Goal: Check status: Check status

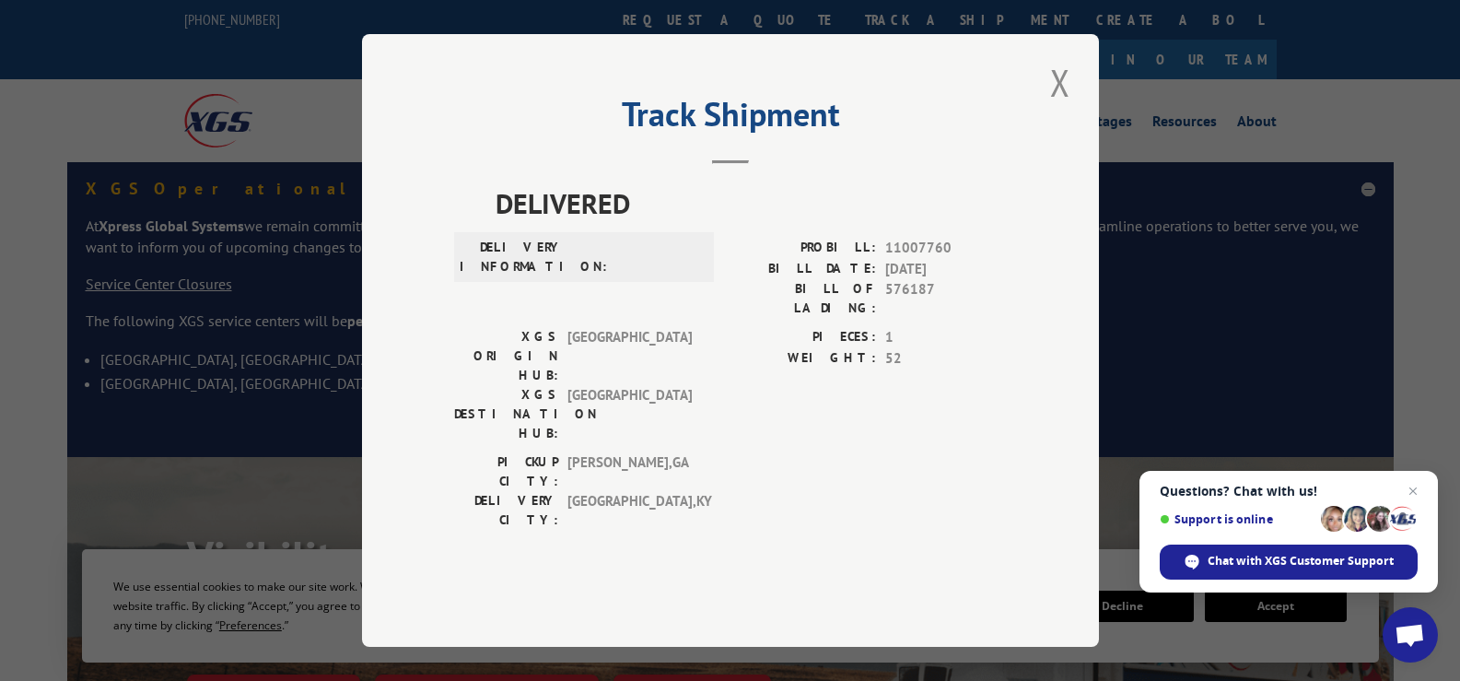
click at [1061, 108] on button "Close modal" at bounding box center [1060, 82] width 31 height 51
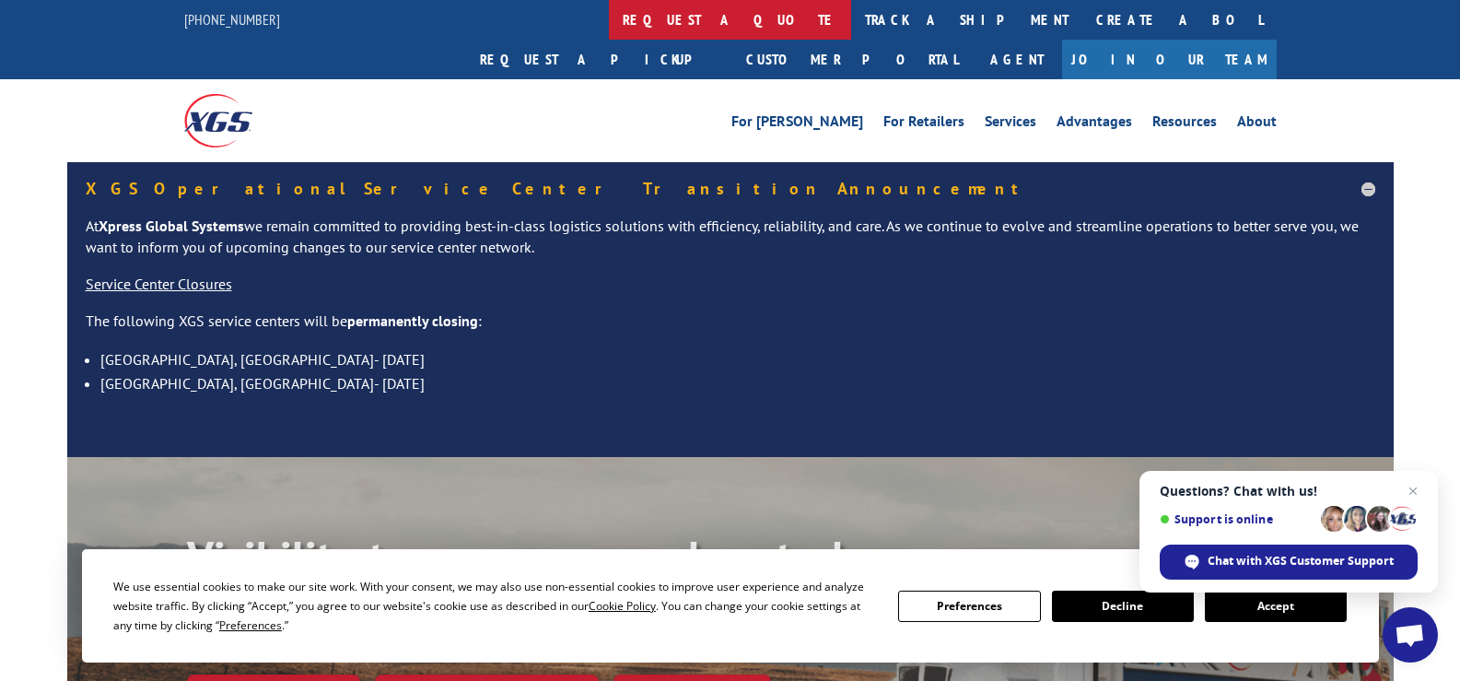
click at [609, 24] on link "request a quote" at bounding box center [730, 20] width 242 height 40
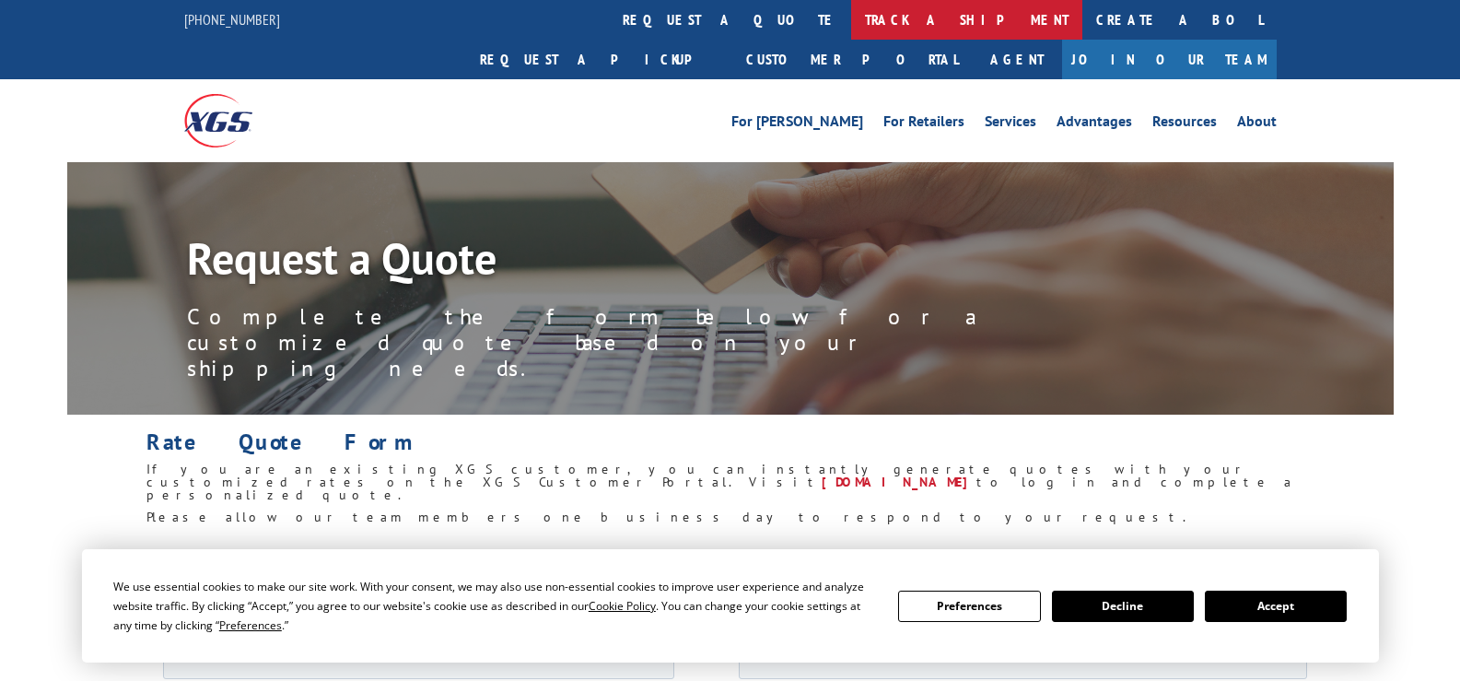
click at [851, 19] on link "track a shipment" at bounding box center [966, 20] width 231 height 40
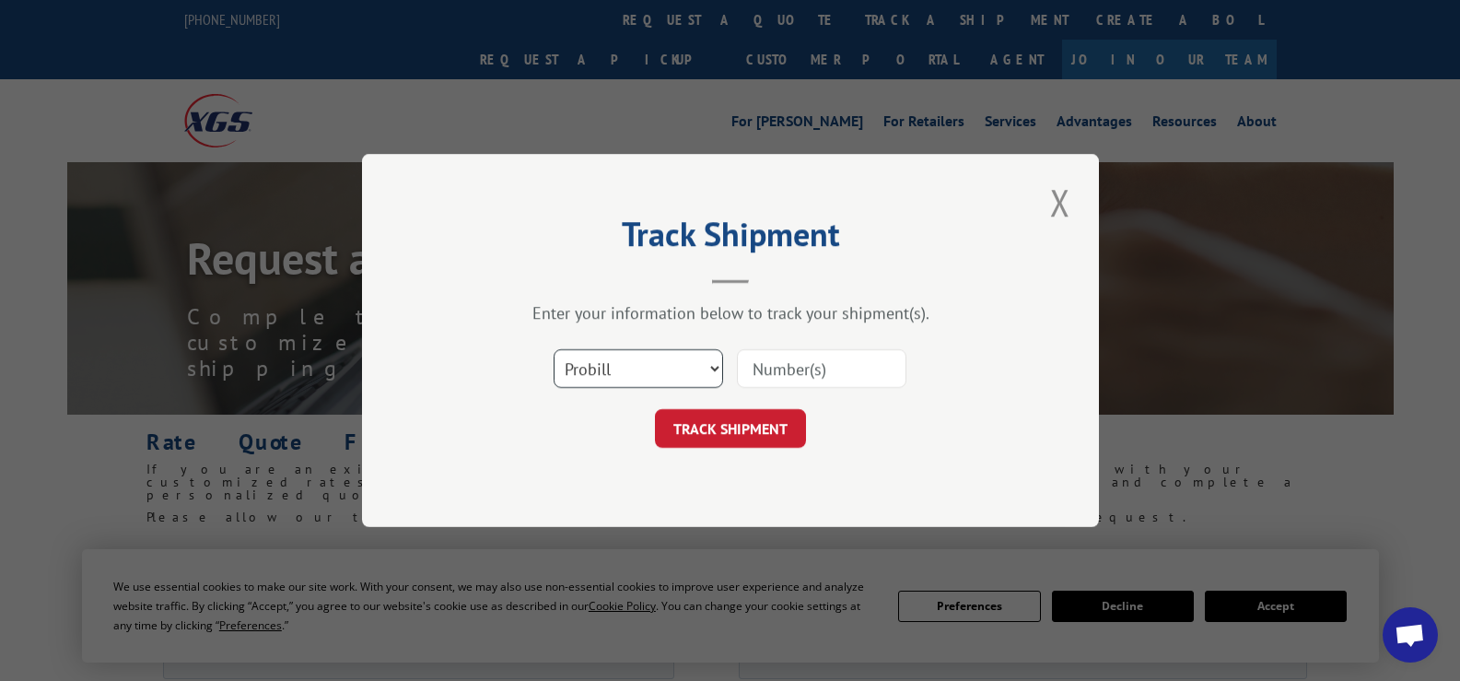
click at [682, 361] on select "Select category... Probill BOL PO" at bounding box center [638, 368] width 169 height 39
select select "po"
click at [554, 349] on select "Select category... Probill BOL PO" at bounding box center [638, 368] width 169 height 39
click at [826, 363] on input at bounding box center [821, 368] width 169 height 39
paste input "24532370"
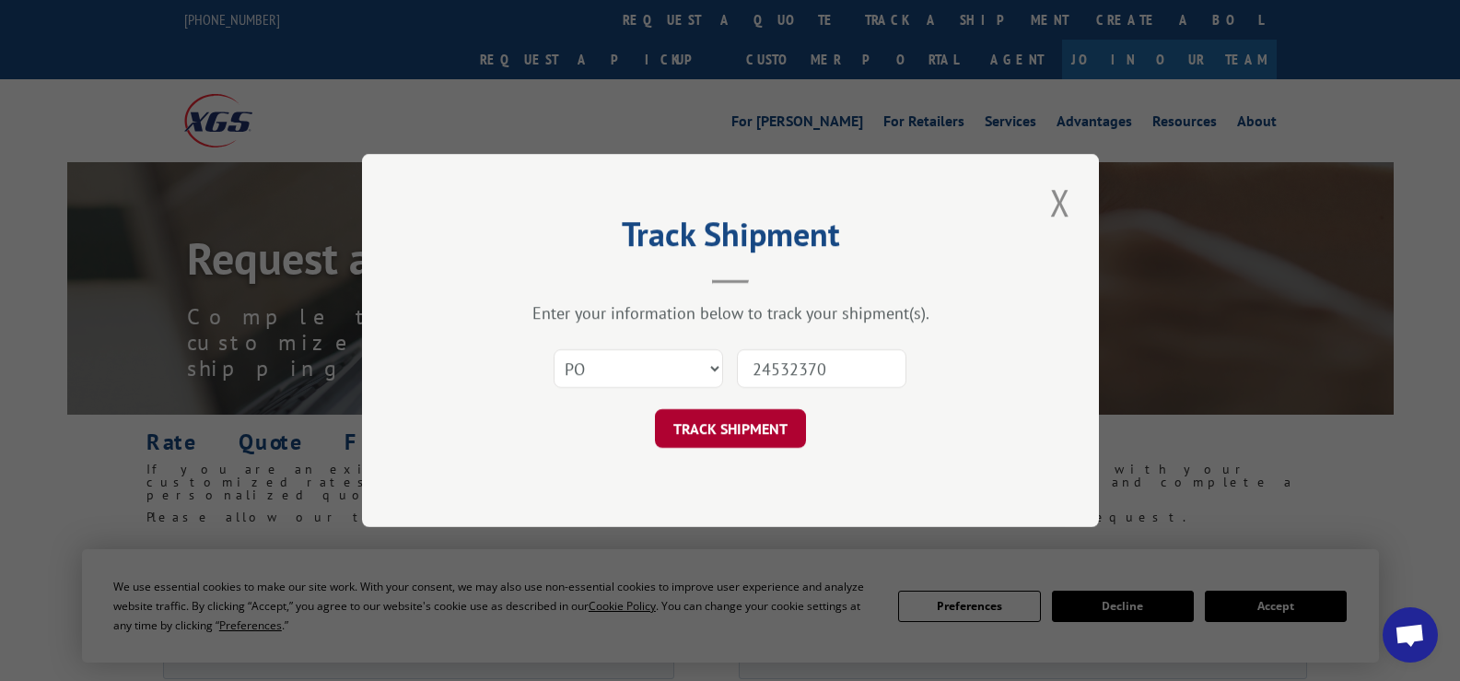
type input "24532370"
click at [717, 415] on button "TRACK SHIPMENT" at bounding box center [730, 428] width 151 height 39
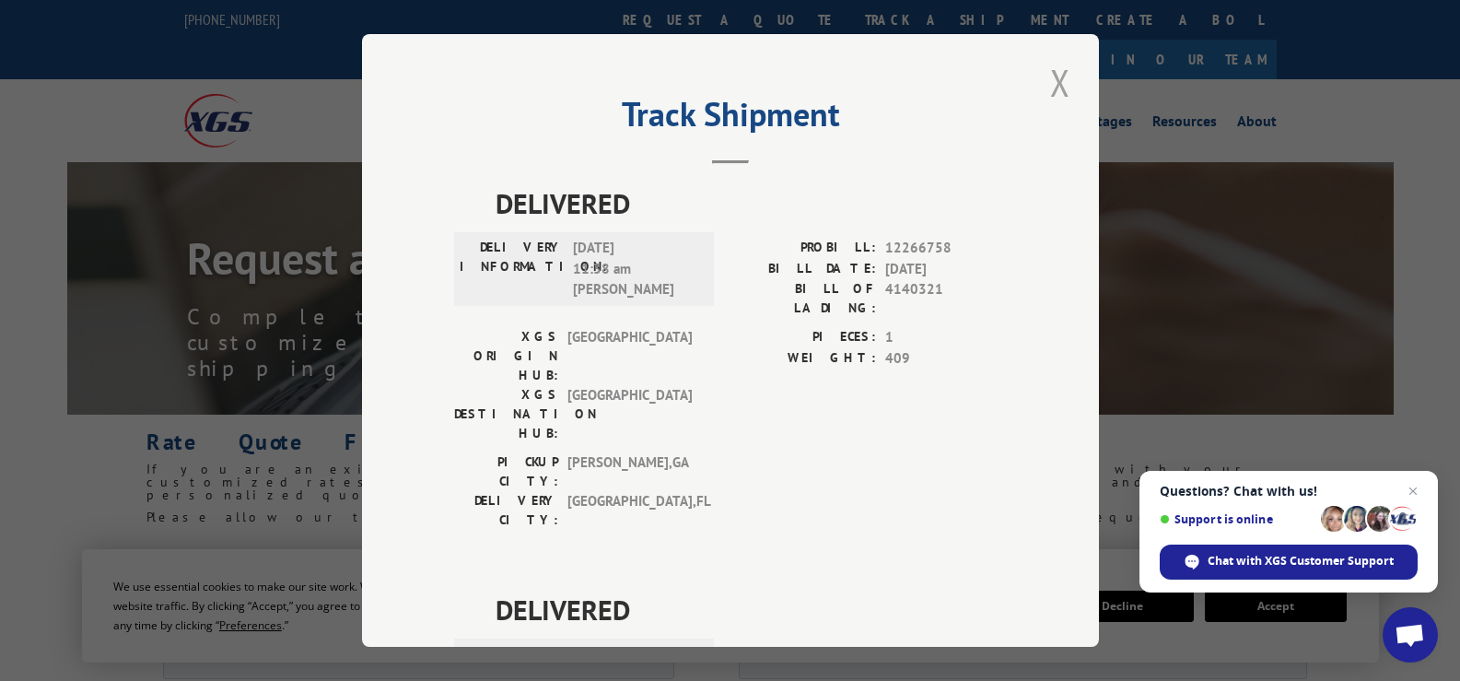
click at [1067, 78] on button "Close modal" at bounding box center [1060, 82] width 31 height 51
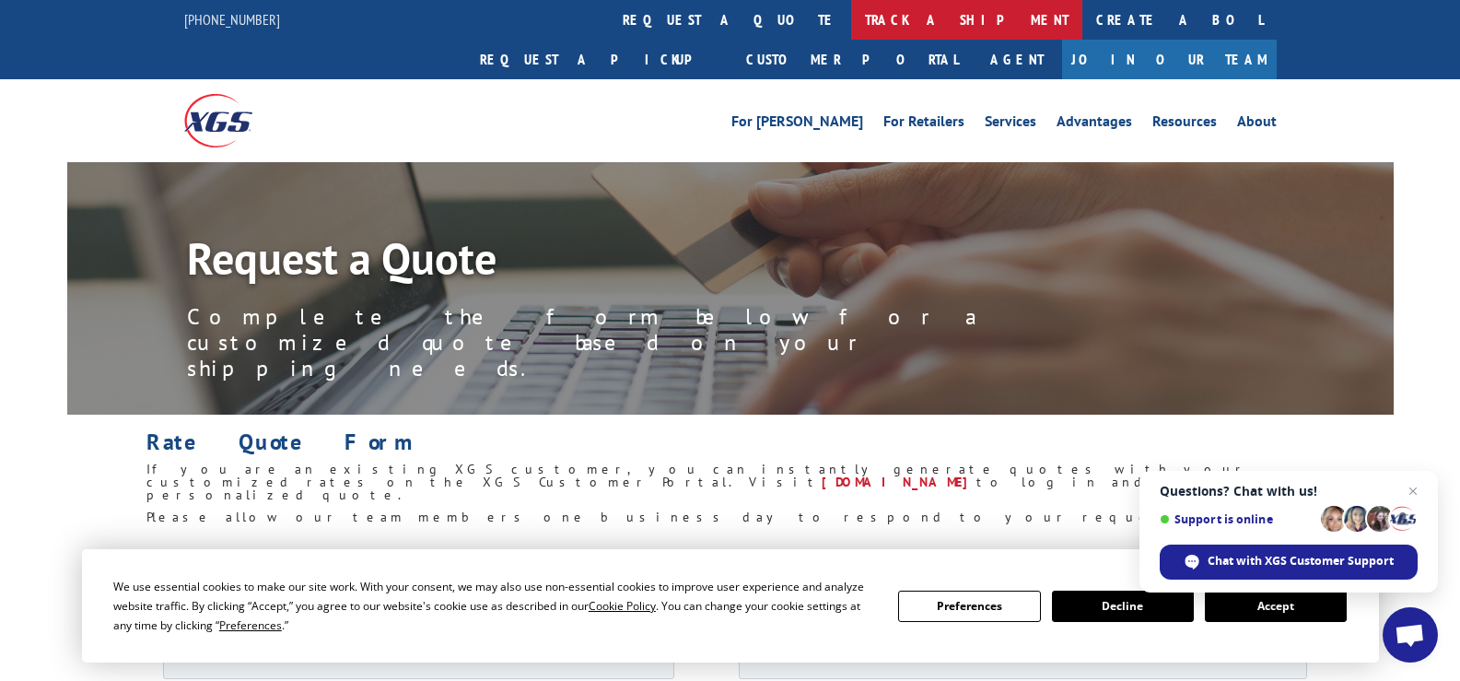
click at [851, 19] on link "track a shipment" at bounding box center [966, 20] width 231 height 40
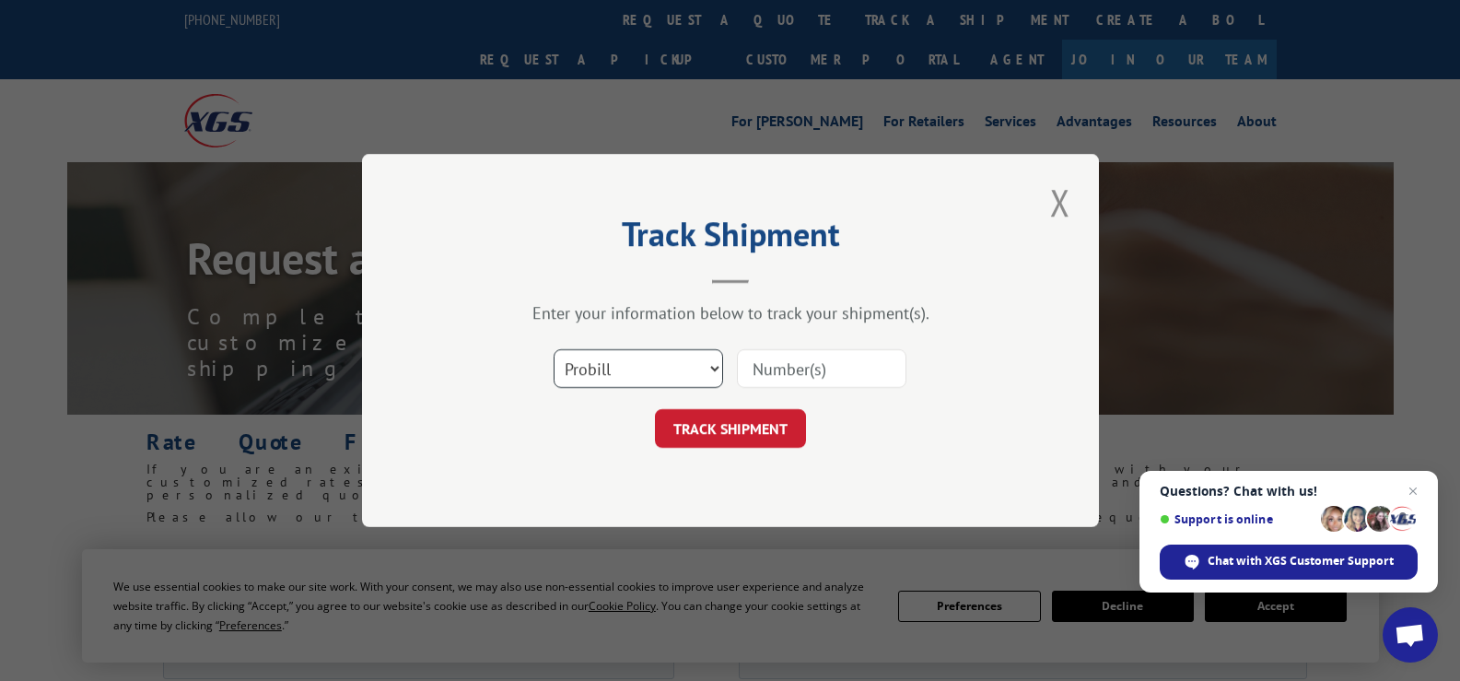
drag, startPoint x: 698, startPoint y: 375, endPoint x: 697, endPoint y: 385, distance: 10.2
click at [698, 375] on select "Select category... Probill BOL PO" at bounding box center [638, 368] width 169 height 39
select select "po"
click at [554, 349] on select "Select category... Probill BOL PO" at bounding box center [638, 368] width 169 height 39
click at [845, 359] on input at bounding box center [821, 368] width 169 height 39
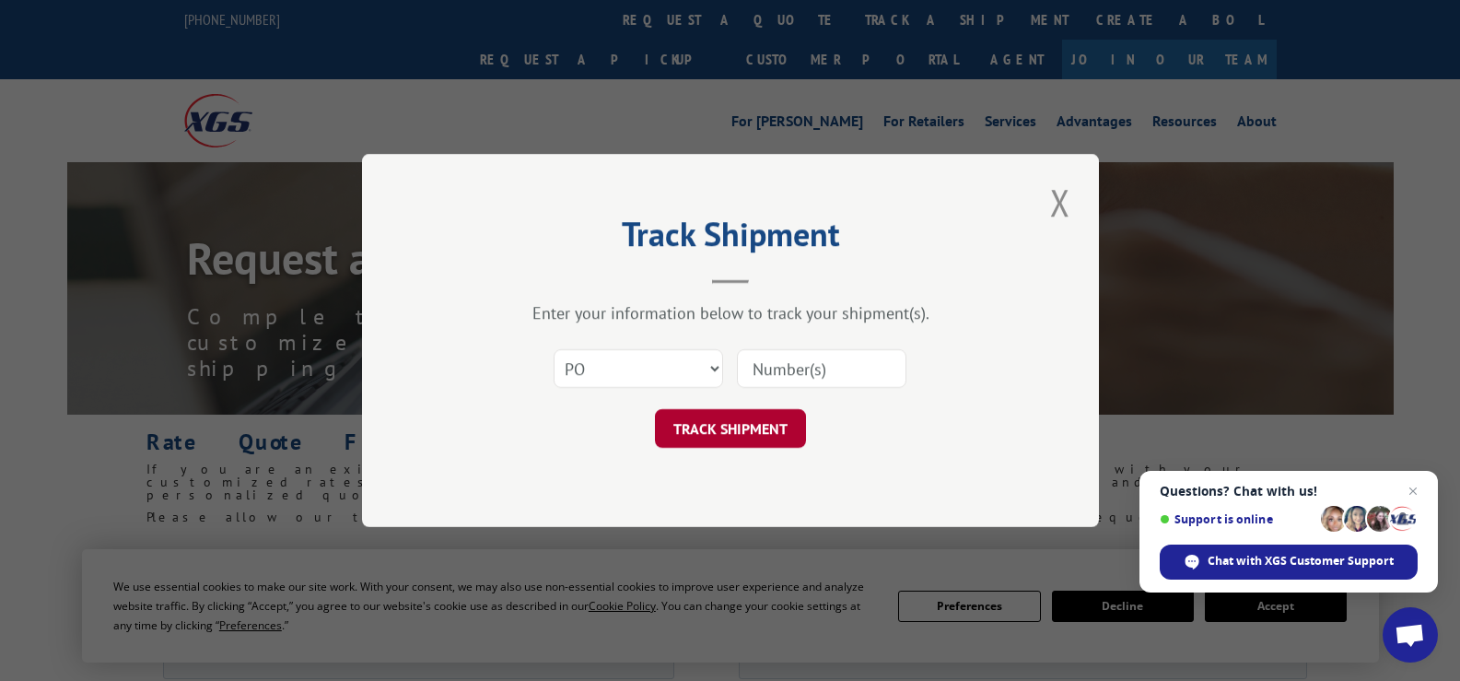
paste input "24532486"
type input "24532486"
click at [750, 430] on button "TRACK SHIPMENT" at bounding box center [730, 428] width 151 height 39
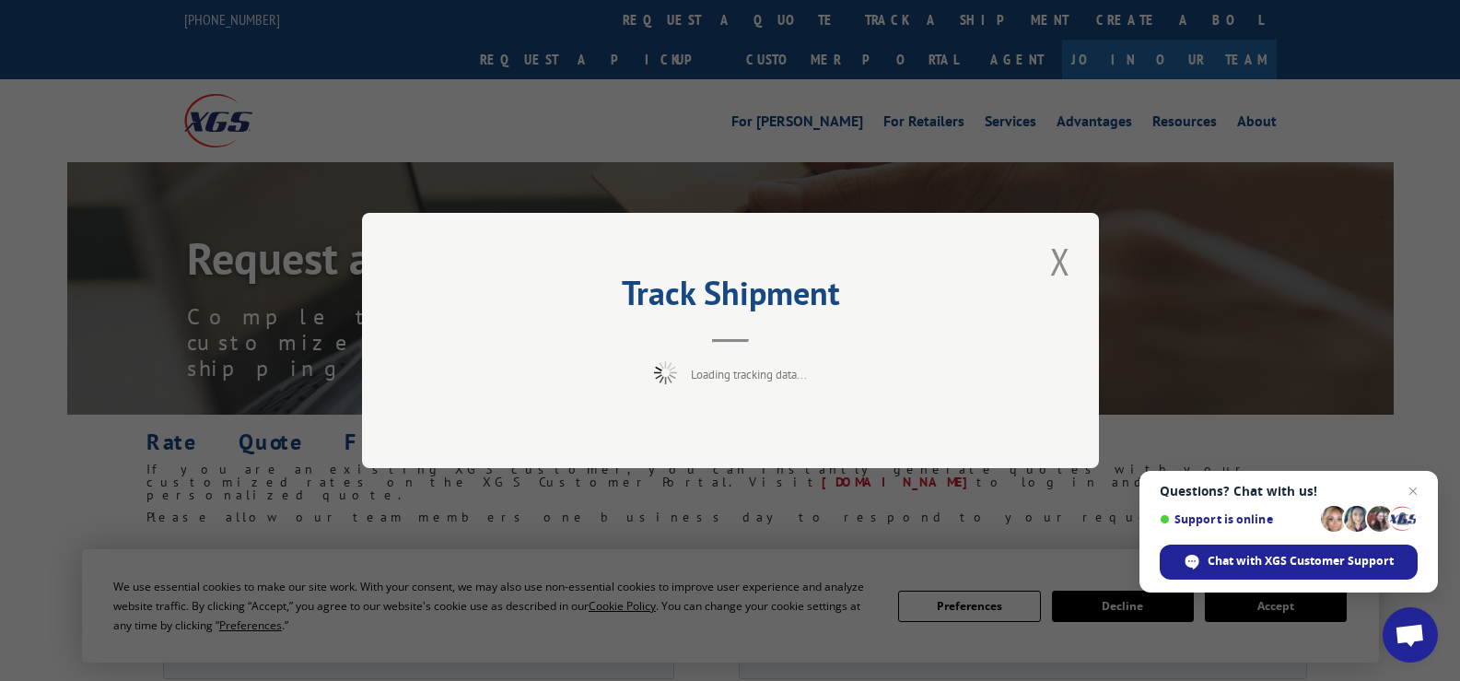
click at [747, 440] on div "Track Shipment Loading tracking data..." at bounding box center [730, 340] width 737 height 255
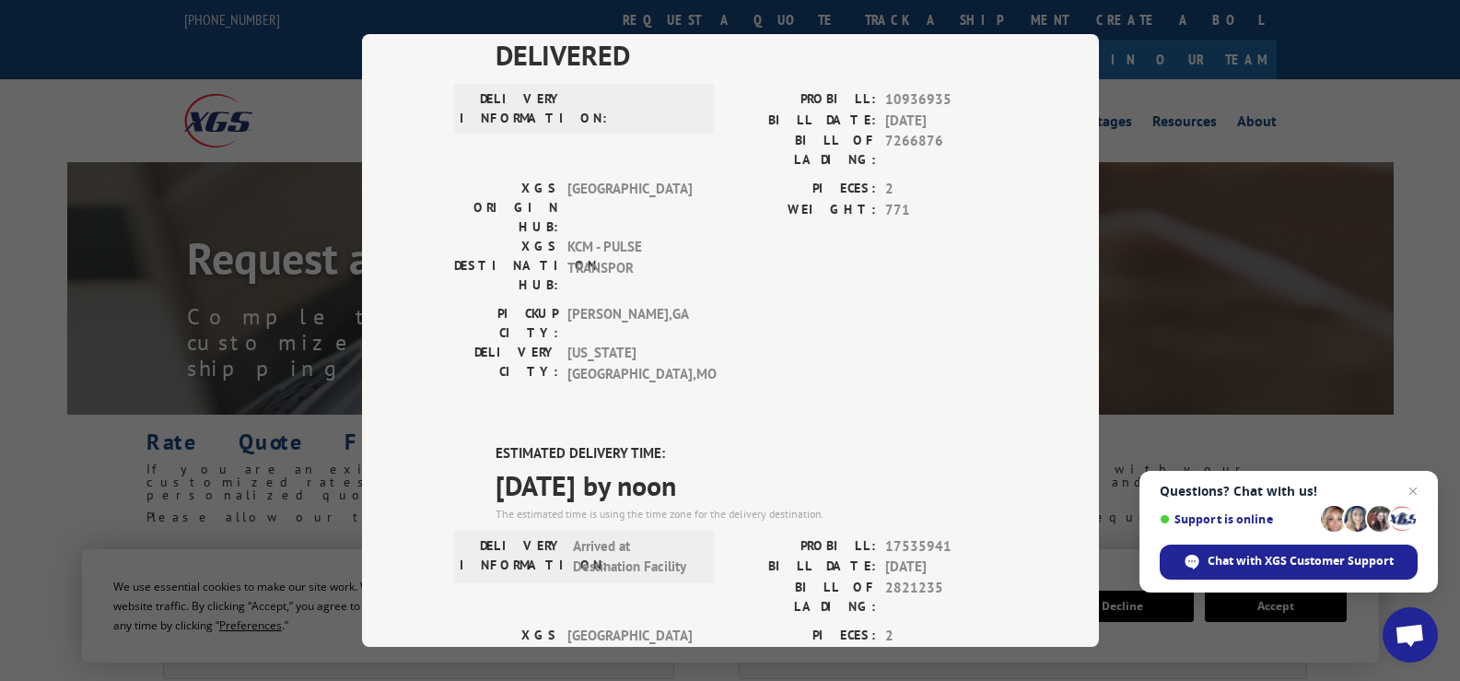
scroll to position [331, 0]
